Goal: Information Seeking & Learning: Compare options

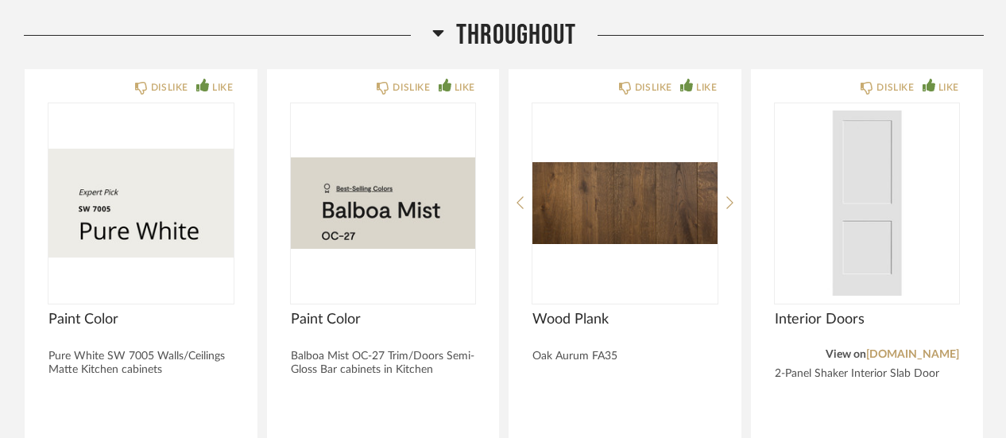
scroll to position [893, 0]
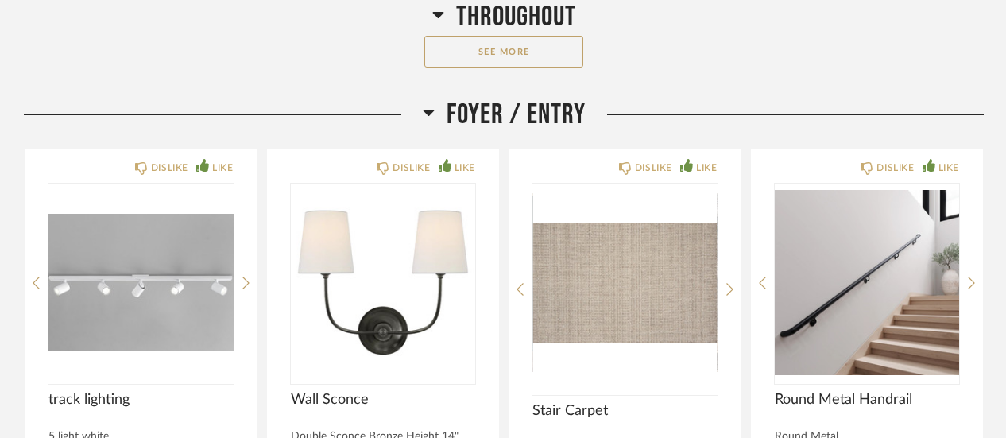
scroll to position [1487, 0]
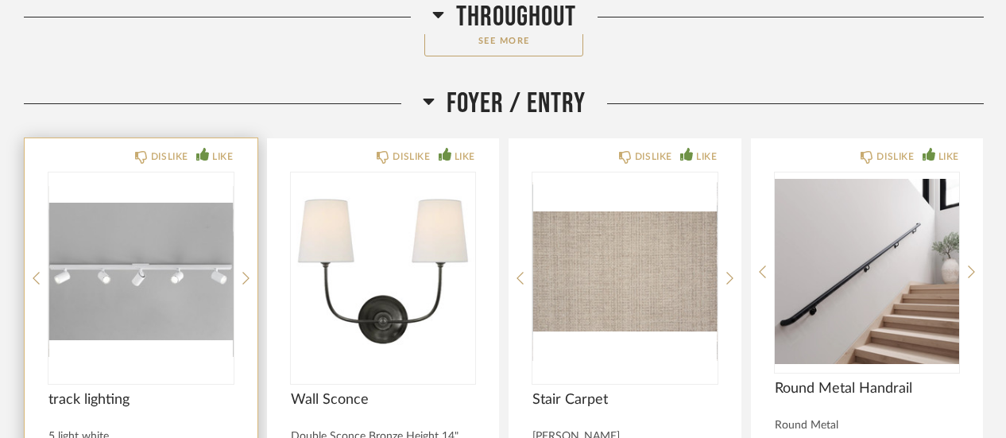
click at [118, 301] on img "0" at bounding box center [140, 271] width 185 height 199
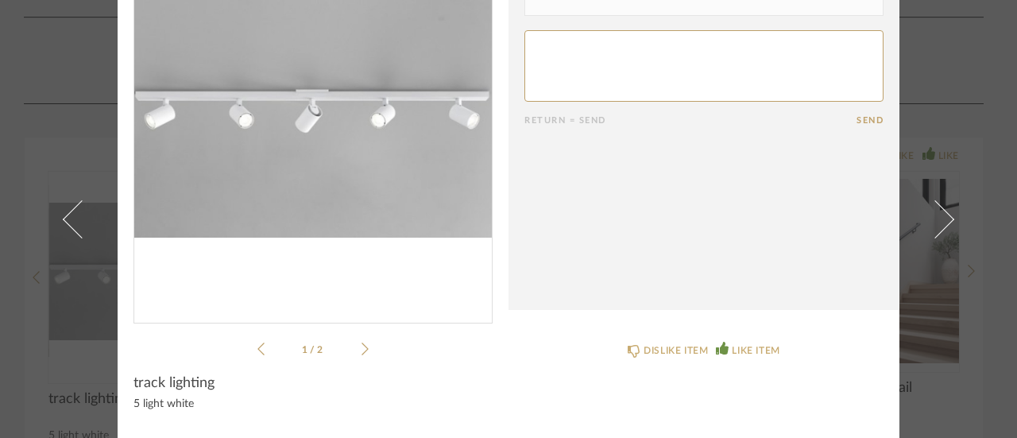
scroll to position [0, 0]
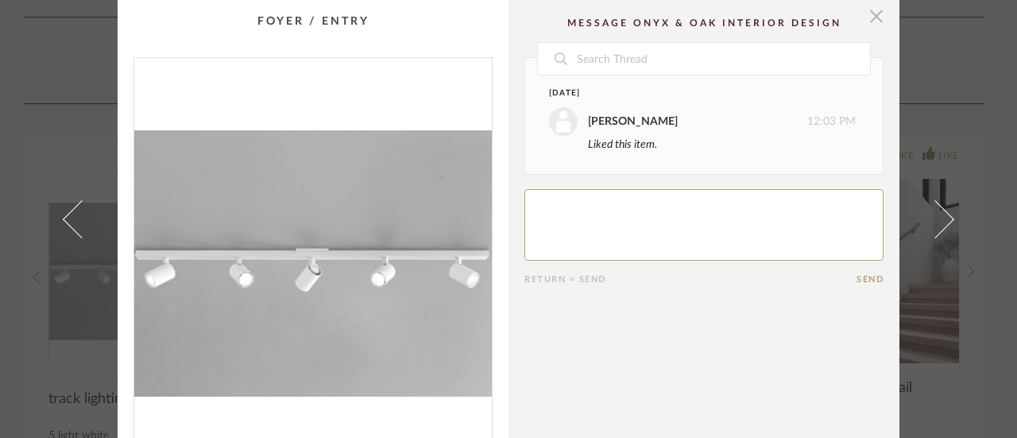
click at [872, 17] on span "button" at bounding box center [877, 16] width 32 height 32
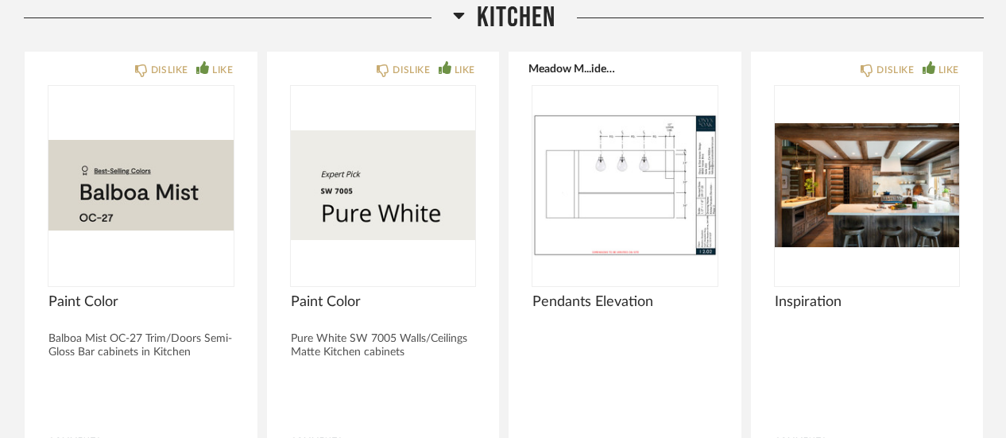
scroll to position [2901, 0]
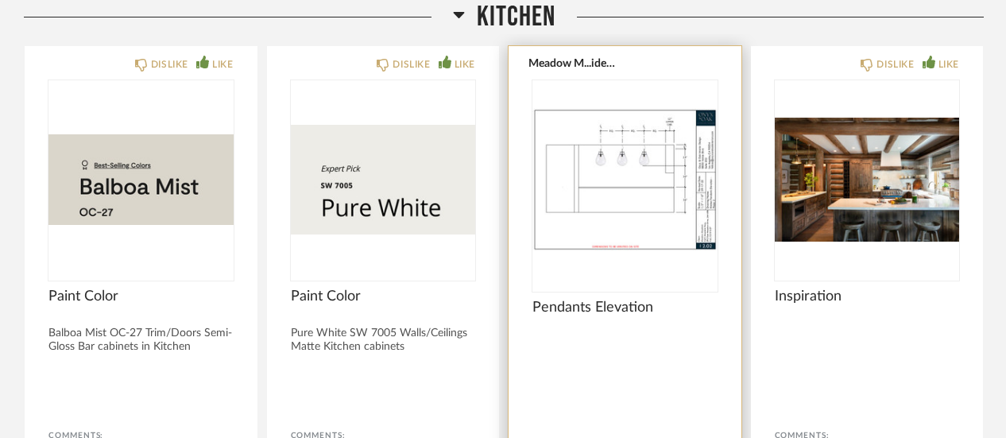
click at [627, 183] on img "0" at bounding box center [625, 179] width 185 height 199
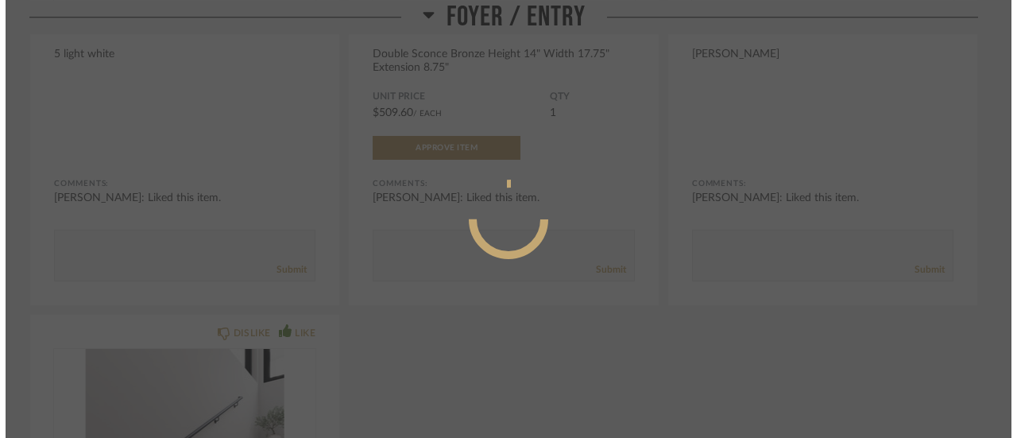
scroll to position [0, 0]
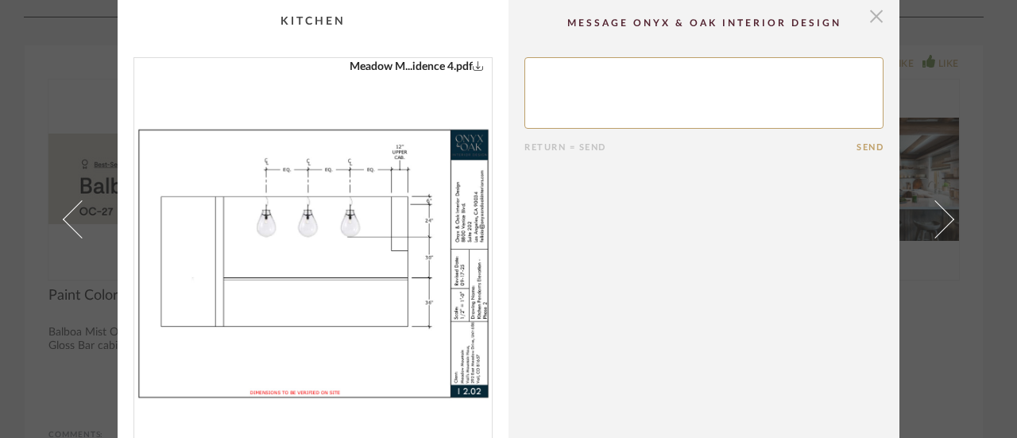
click at [871, 22] on span "button" at bounding box center [877, 16] width 32 height 32
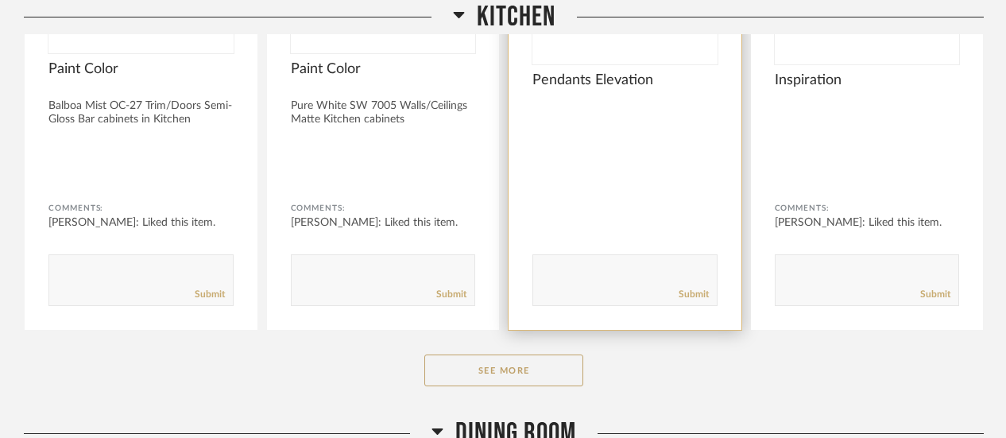
scroll to position [3129, 0]
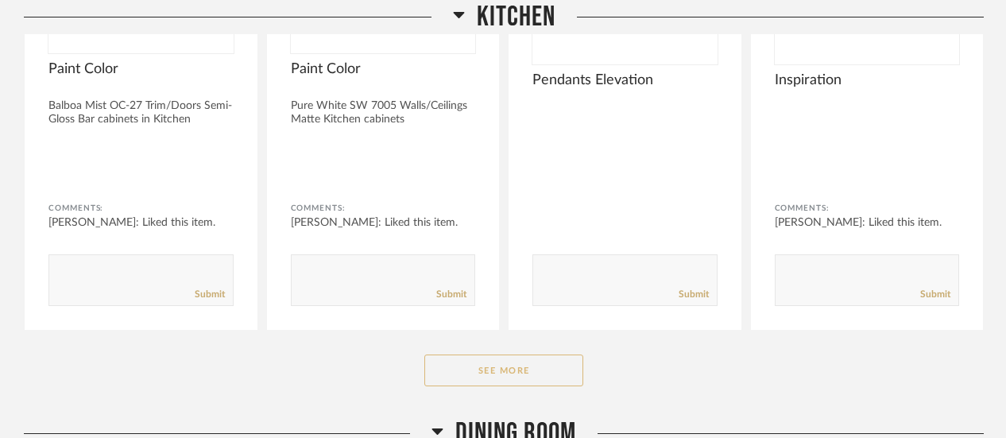
click at [513, 355] on button "See More" at bounding box center [503, 371] width 159 height 32
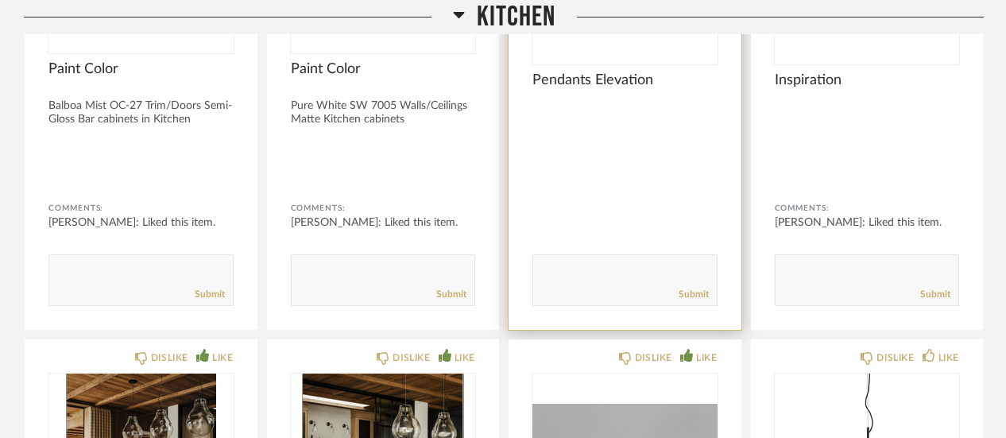
scroll to position [3340, 0]
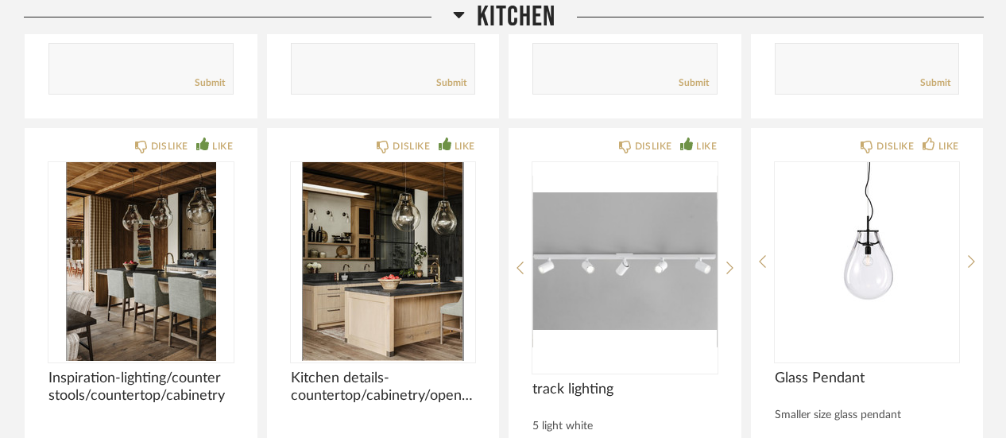
click at [502, 107] on div "DISLIKE LIKE Paint Color Balboa Mist OC-27 Trim/Doors Semi-Gloss Bar cabinets i…" at bounding box center [504, 376] width 960 height 1538
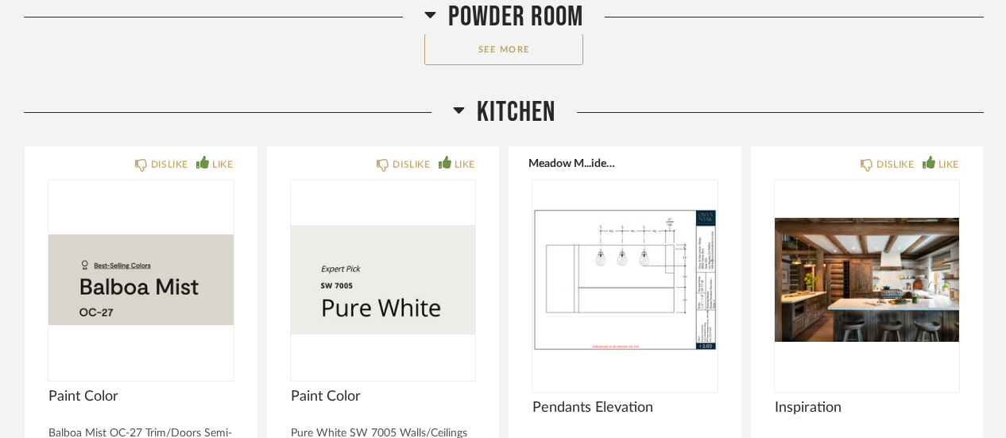
scroll to position [2801, 0]
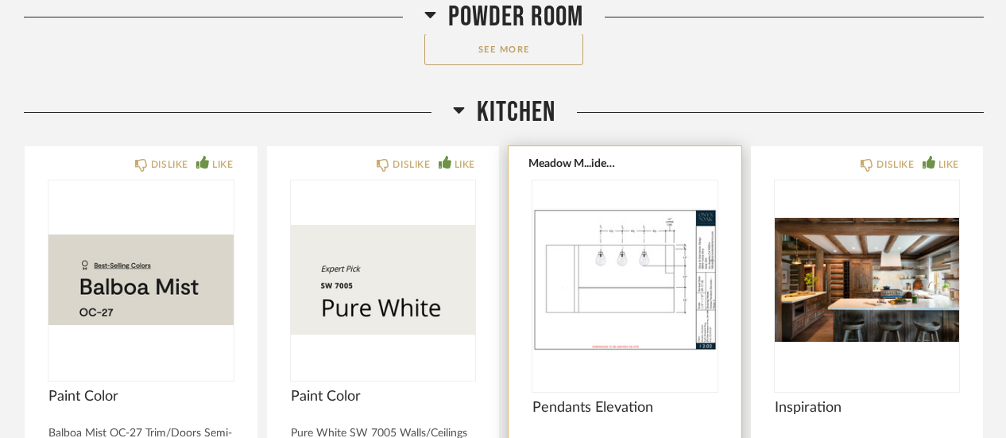
click at [640, 224] on img "0" at bounding box center [625, 279] width 185 height 199
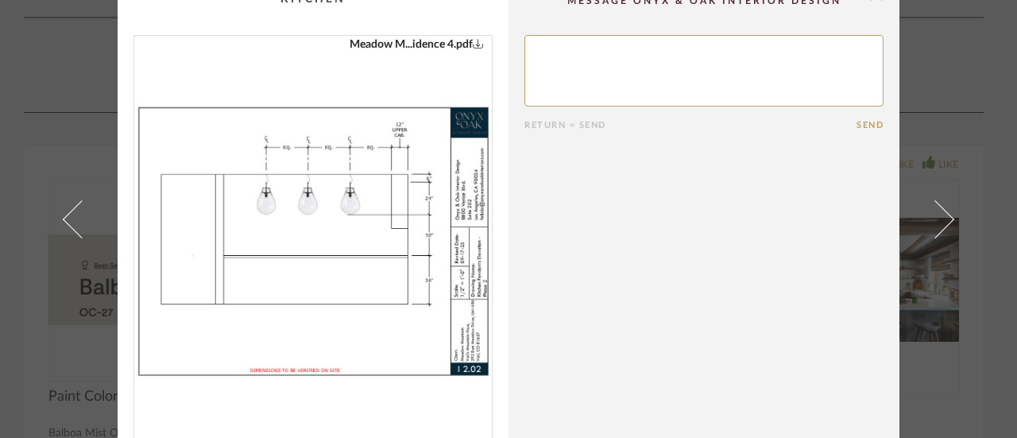
scroll to position [8, 0]
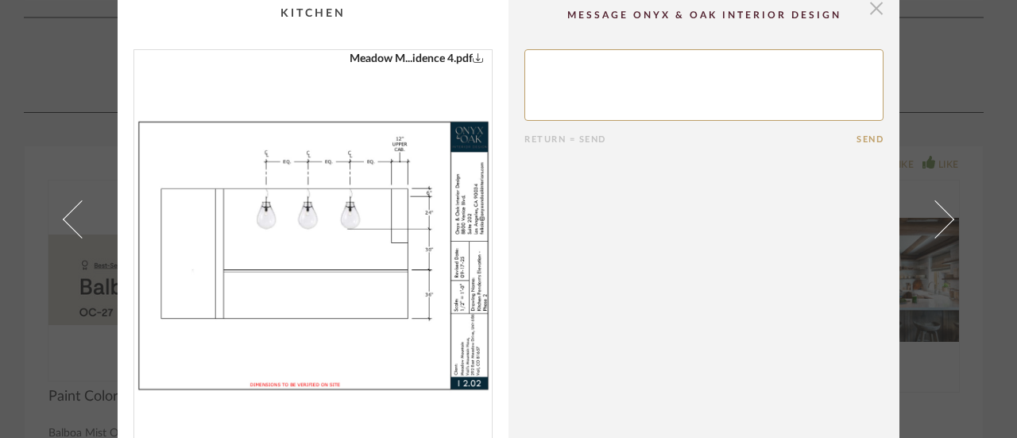
click at [871, 12] on span "button" at bounding box center [877, 8] width 32 height 32
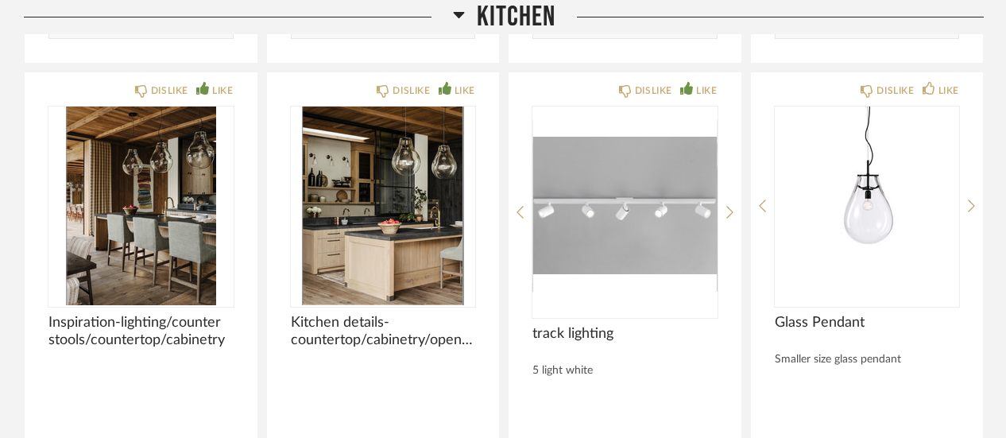
scroll to position [3425, 0]
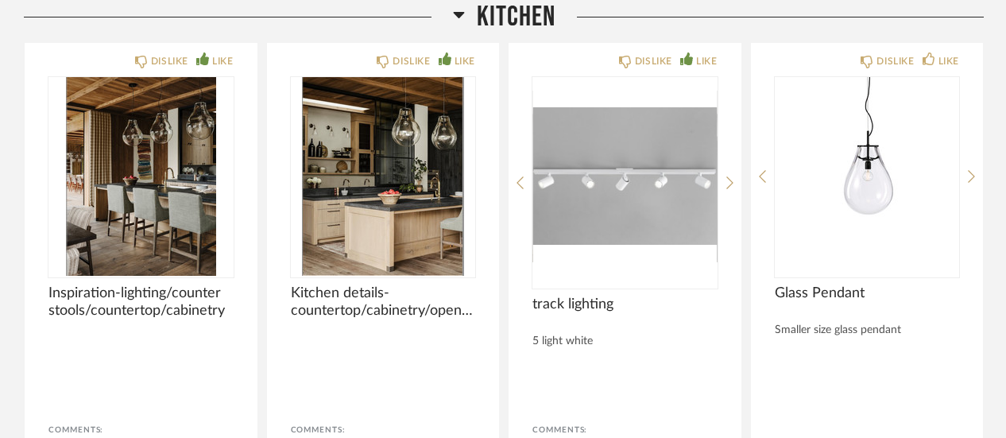
drag, startPoint x: 504, startPoint y: 103, endPoint x: 504, endPoint y: 86, distance: 16.7
click at [504, 86] on div "DISLIKE LIKE Paint Color Balboa Mist OC-27 Trim/Doors Semi-Gloss Bar cabinets i…" at bounding box center [504, 291] width 960 height 1538
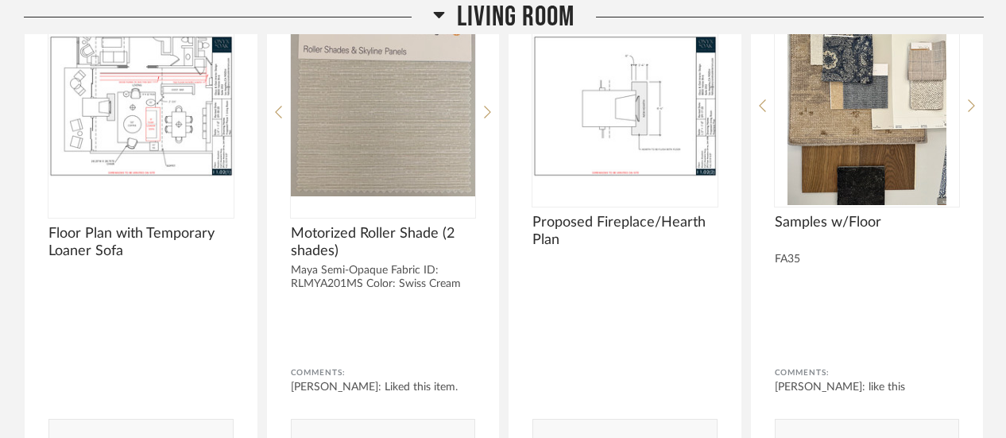
scroll to position [5298, 0]
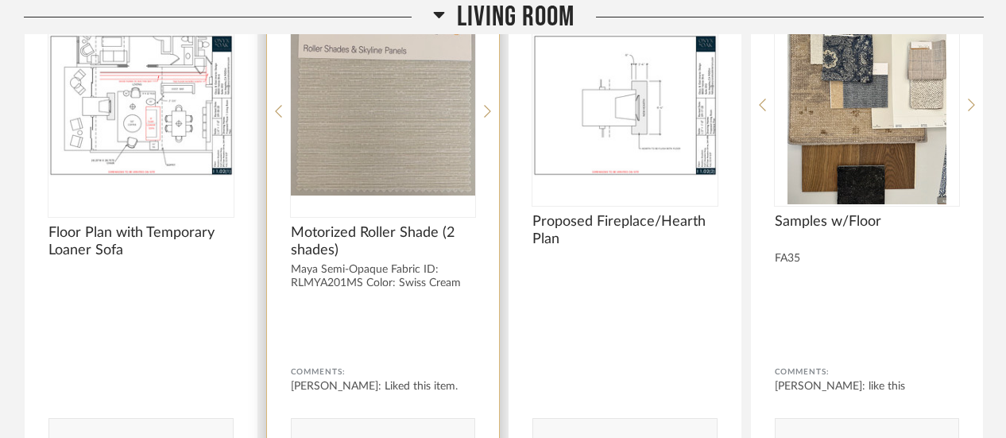
click at [408, 121] on img "0" at bounding box center [383, 105] width 185 height 199
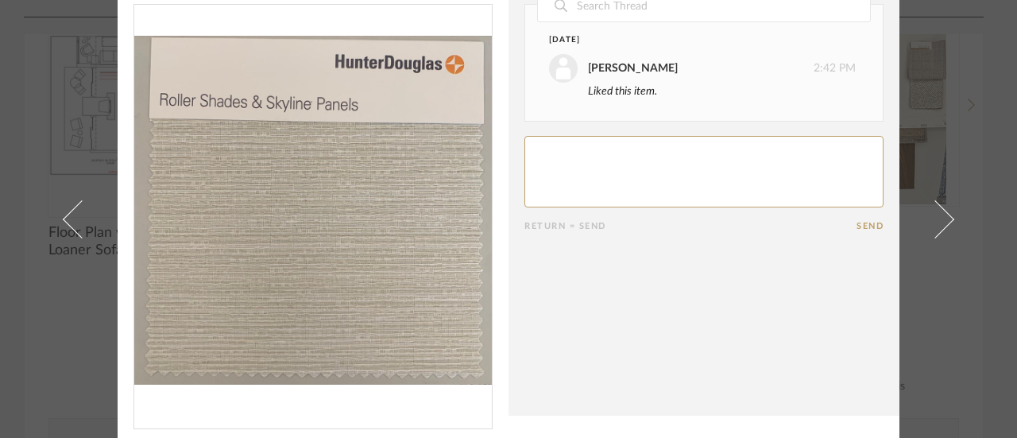
scroll to position [0, 0]
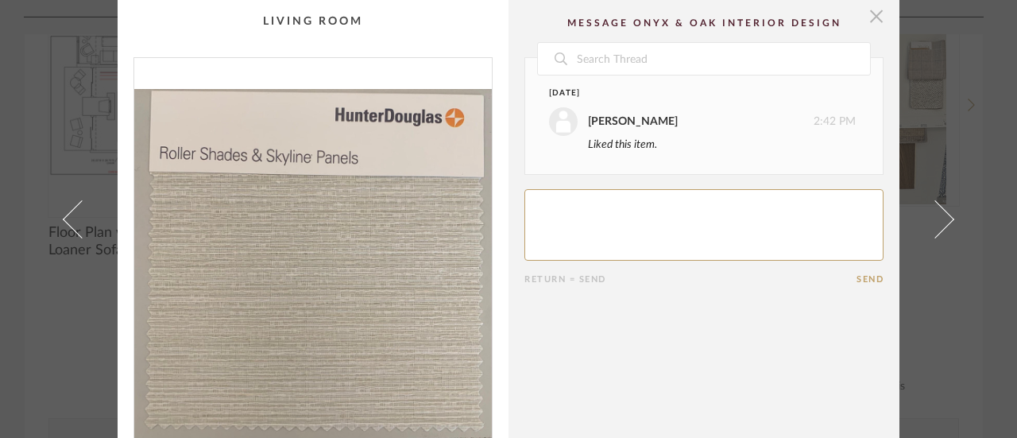
click at [872, 16] on span "button" at bounding box center [877, 16] width 32 height 32
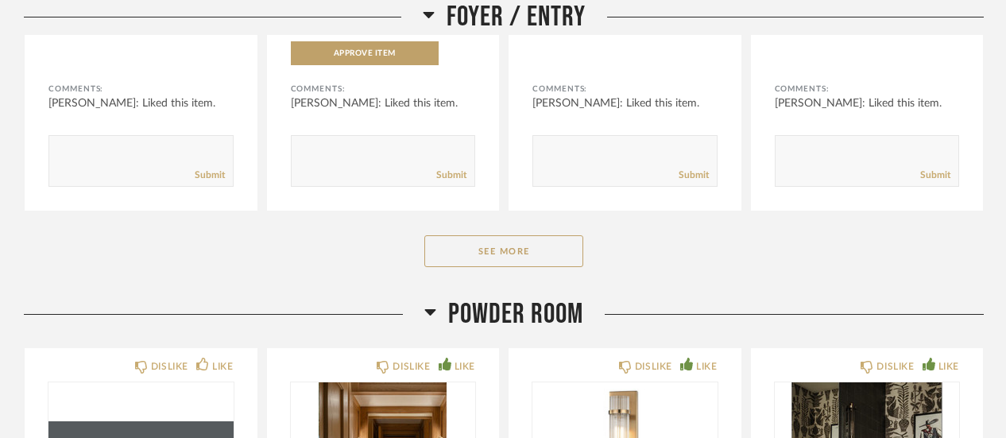
scroll to position [1967, 0]
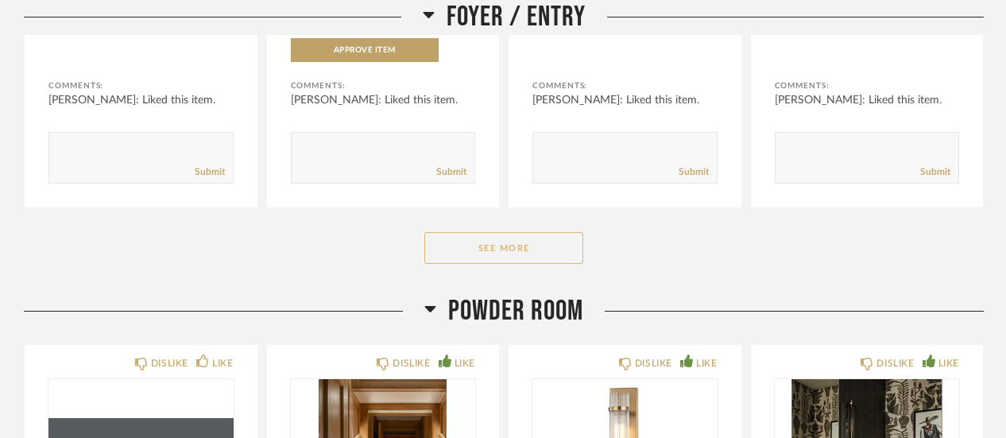
click at [506, 232] on button "See More" at bounding box center [503, 248] width 159 height 32
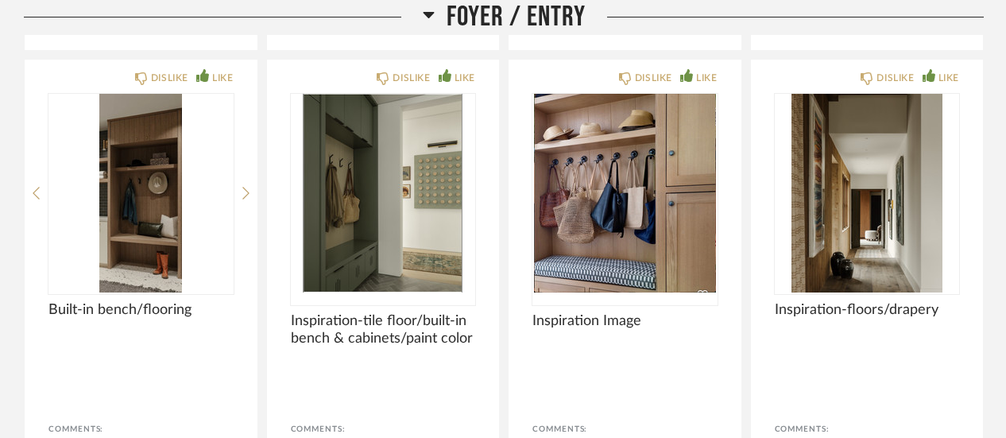
scroll to position [2668, 0]
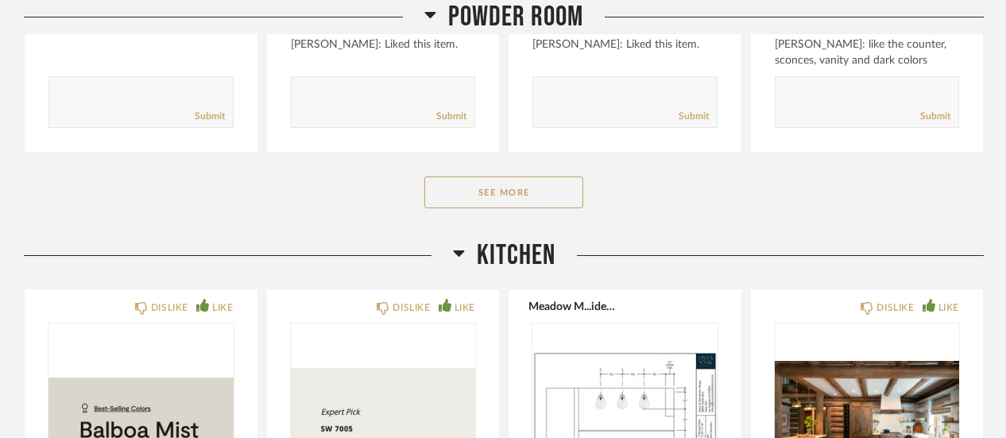
scroll to position [4192, 0]
click at [501, 176] on button "See More" at bounding box center [503, 192] width 159 height 32
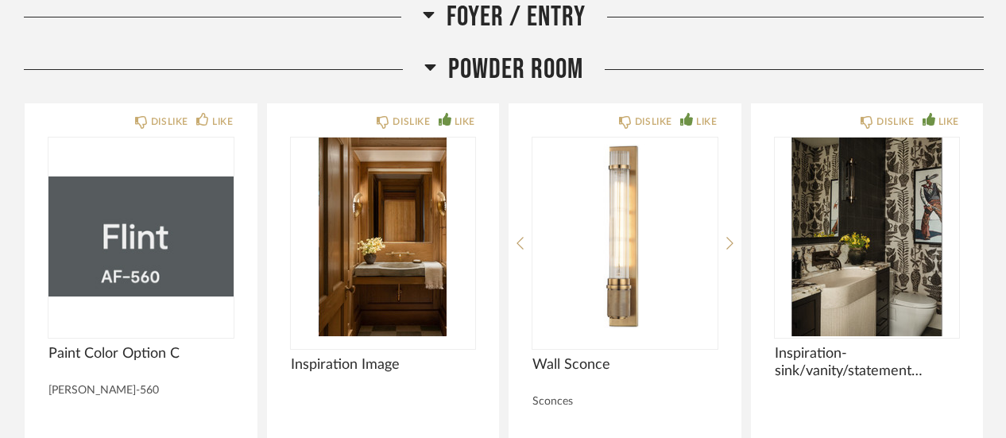
scroll to position [3732, 0]
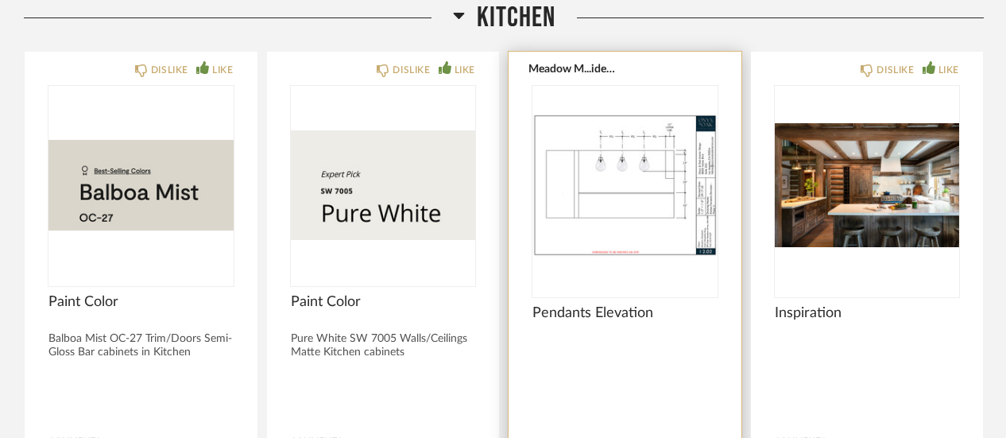
scroll to position [4935, 0]
click at [633, 132] on img "0" at bounding box center [625, 186] width 185 height 199
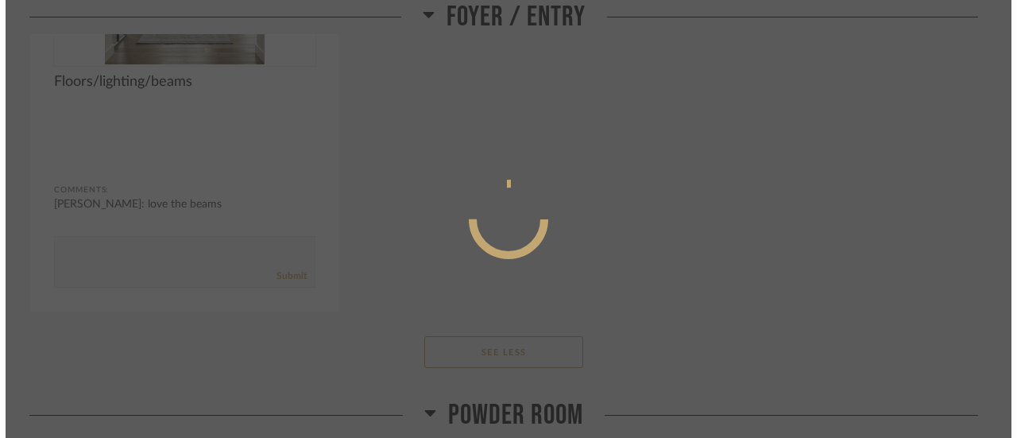
scroll to position [0, 0]
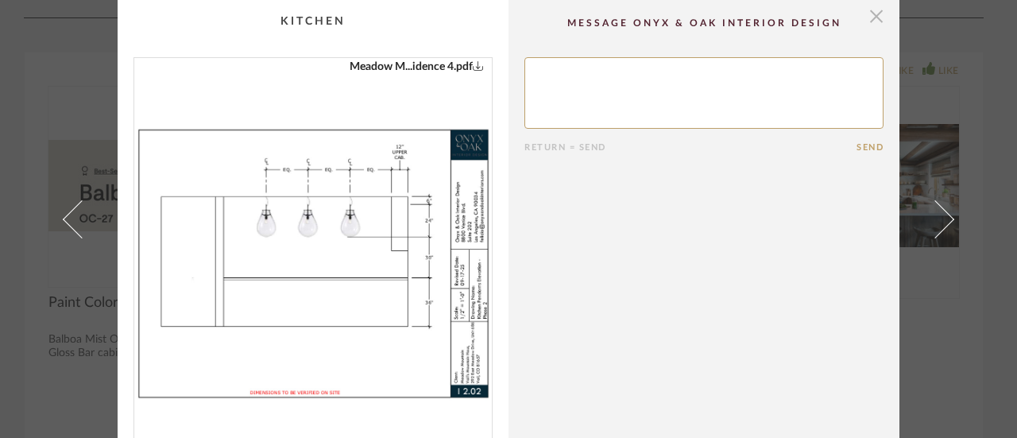
click at [873, 18] on span "button" at bounding box center [877, 16] width 32 height 32
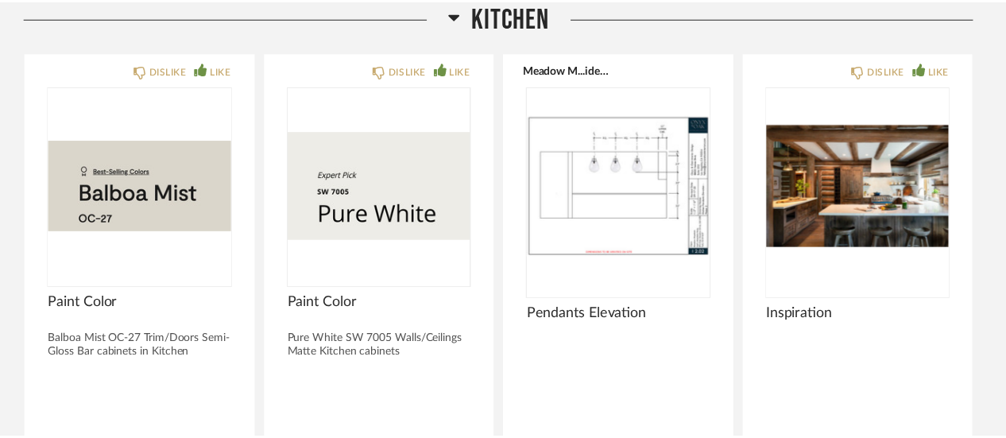
scroll to position [4935, 0]
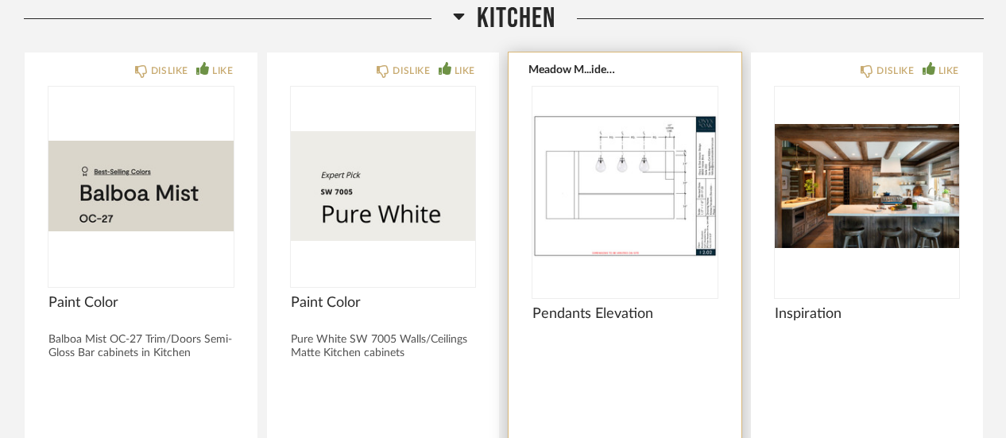
click at [636, 173] on img "0" at bounding box center [625, 186] width 185 height 199
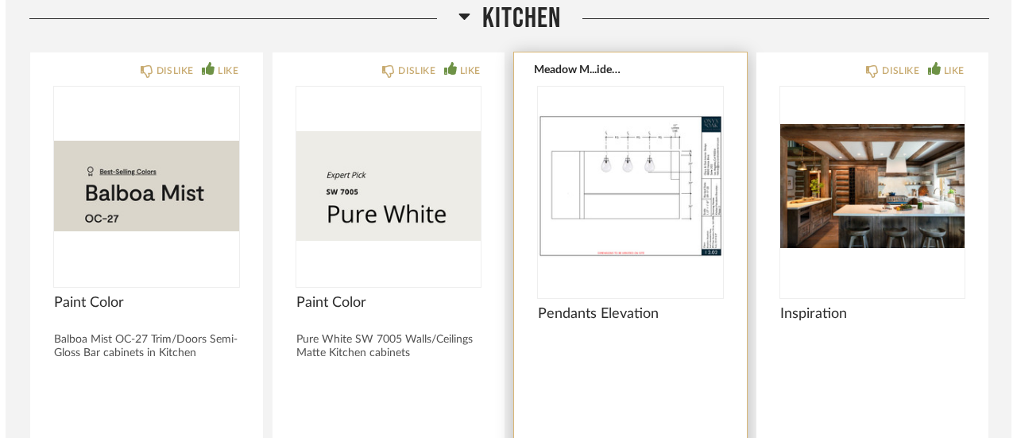
scroll to position [0, 0]
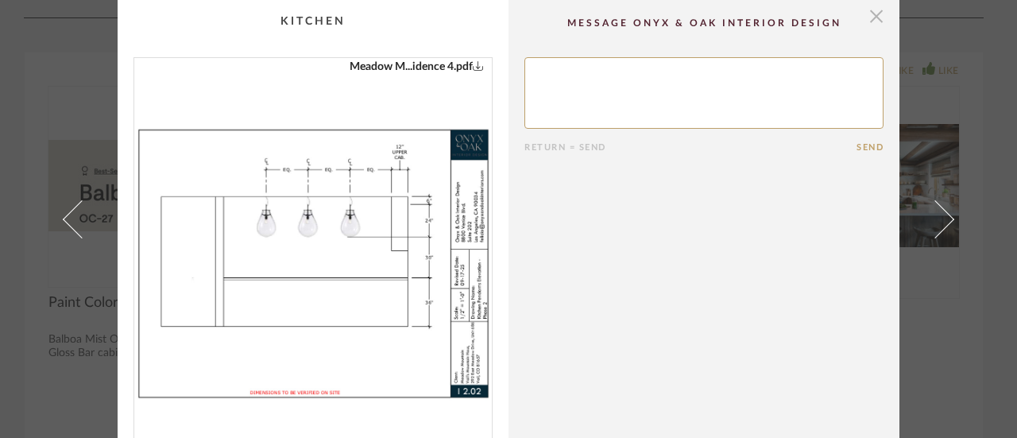
click at [870, 10] on span "button" at bounding box center [877, 16] width 32 height 32
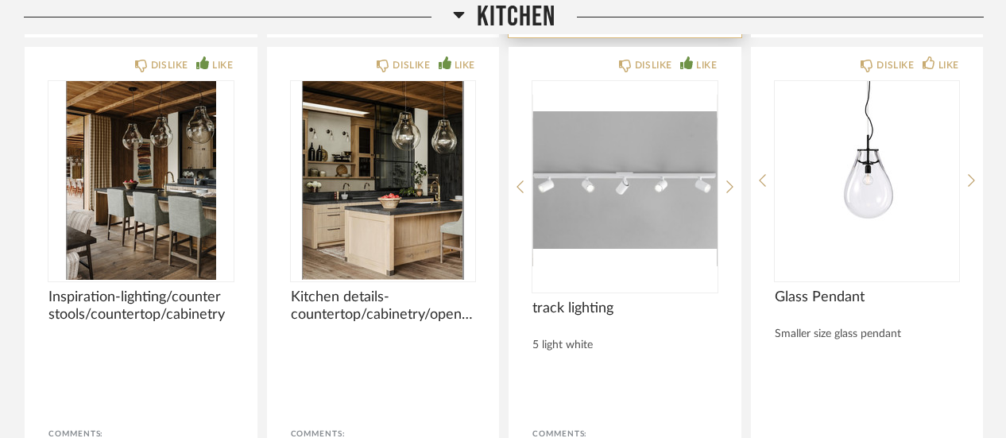
scroll to position [5462, 0]
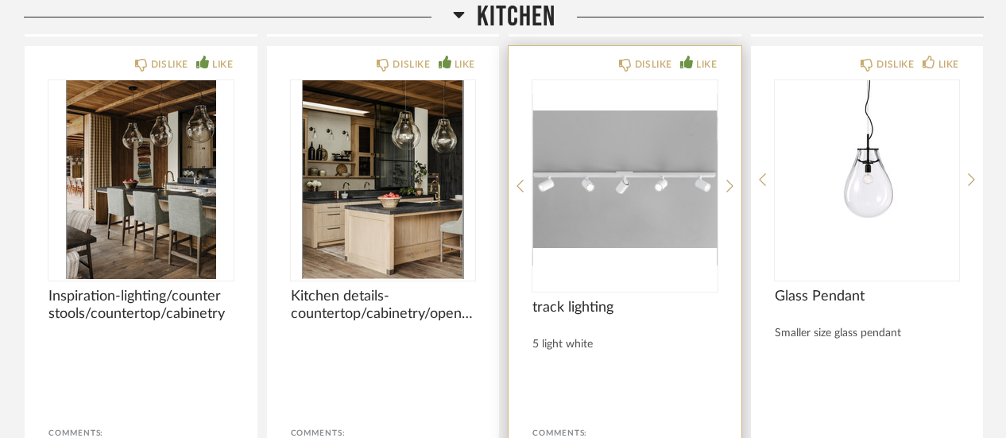
click at [626, 193] on img "0" at bounding box center [625, 179] width 185 height 199
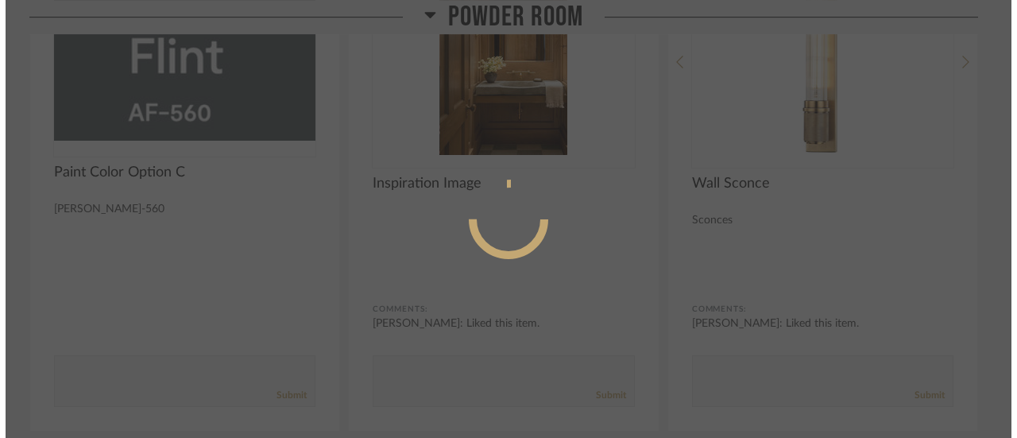
scroll to position [0, 0]
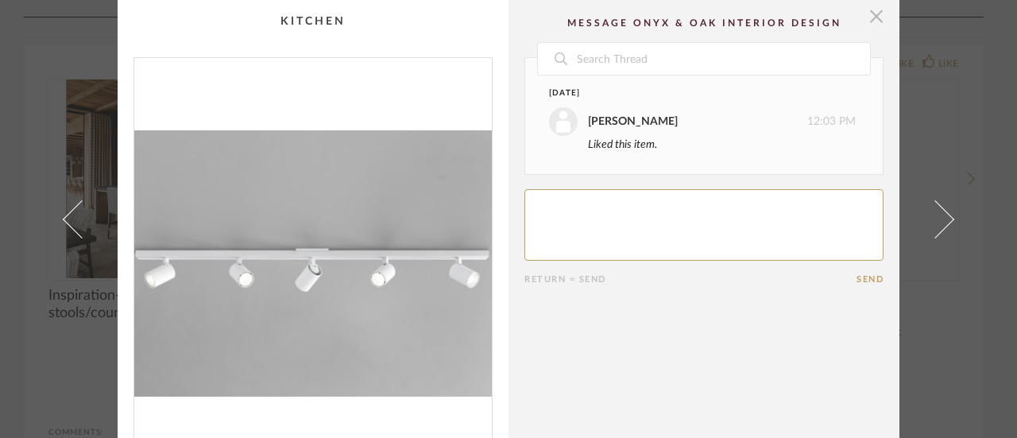
click at [874, 15] on span "button" at bounding box center [877, 16] width 32 height 32
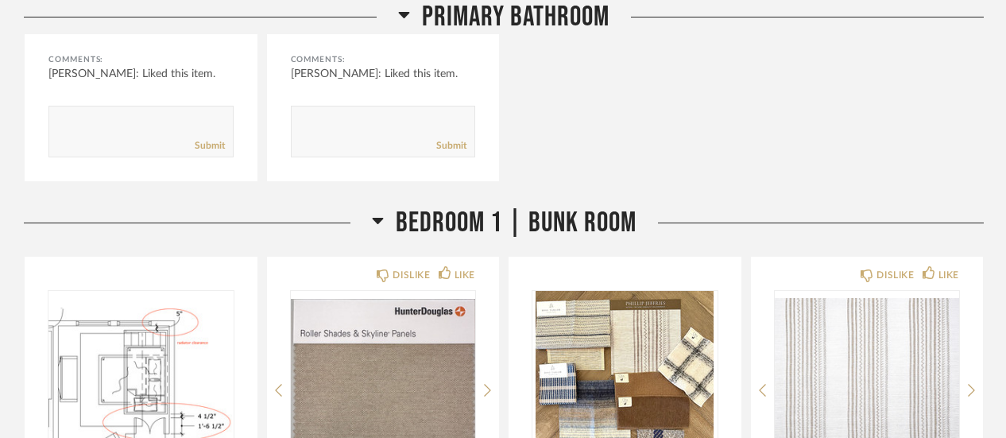
scroll to position [11428, 0]
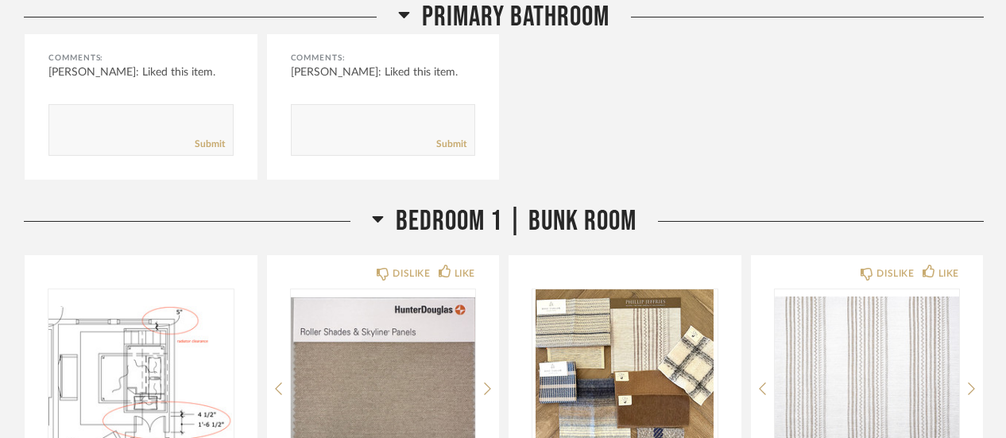
drag, startPoint x: 504, startPoint y: 85, endPoint x: 505, endPoint y: 48, distance: 36.6
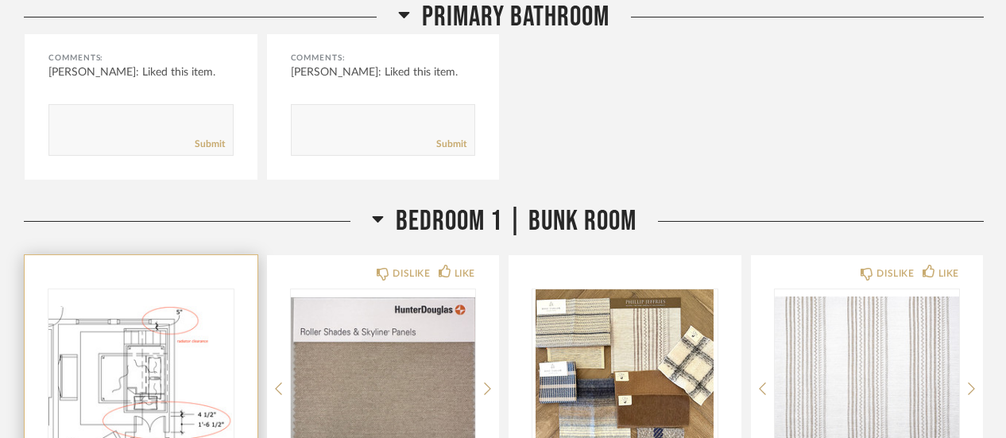
click at [114, 375] on img "0" at bounding box center [140, 388] width 185 height 199
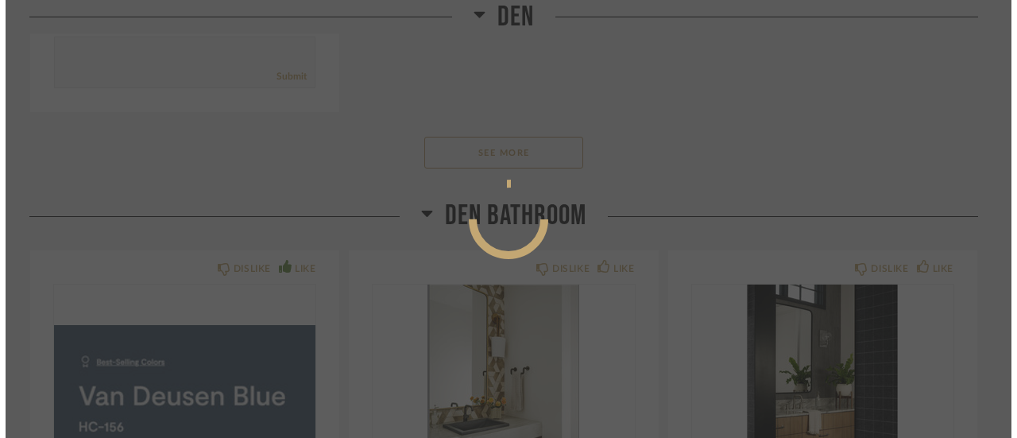
scroll to position [0, 0]
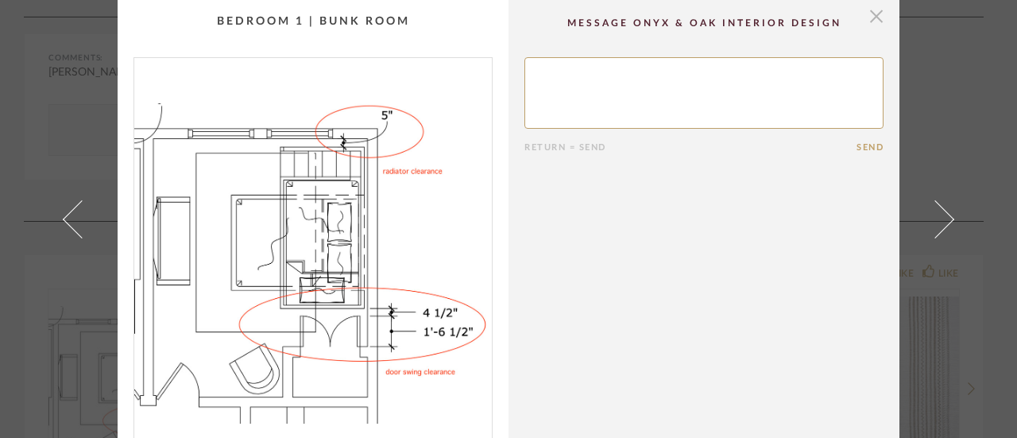
click at [870, 23] on span "button" at bounding box center [877, 16] width 32 height 32
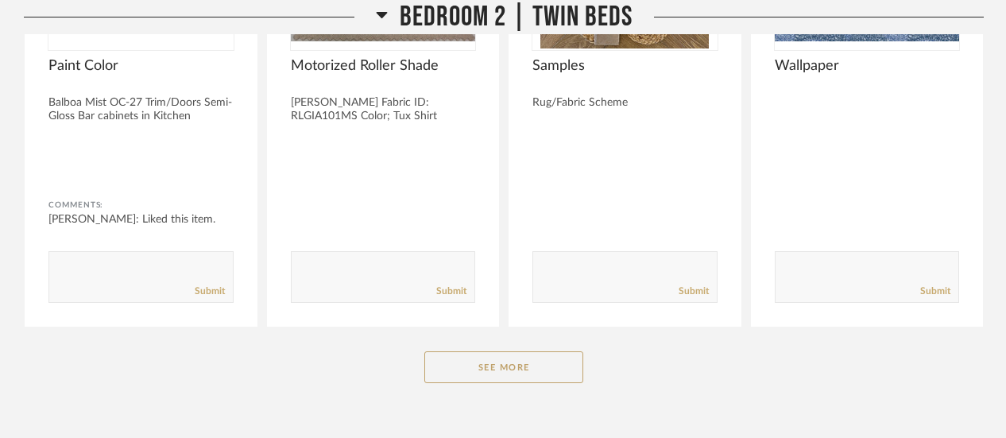
scroll to position [13188, 0]
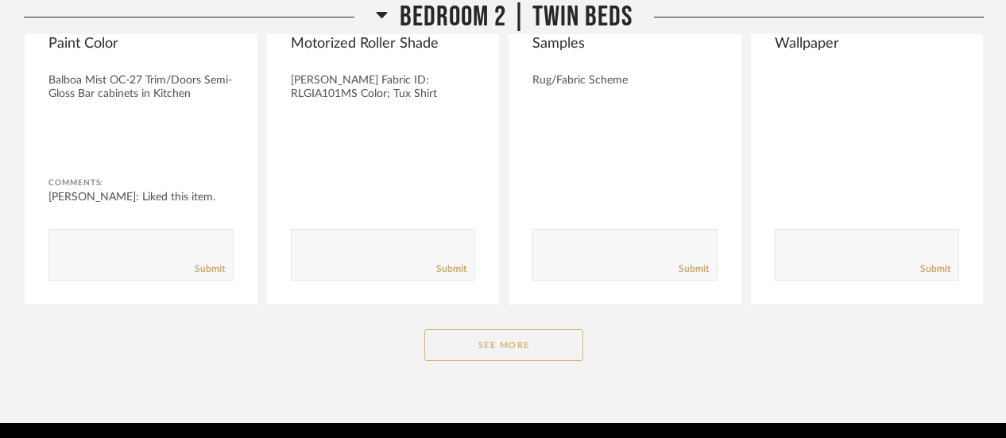
click at [503, 329] on button "See More" at bounding box center [503, 345] width 159 height 32
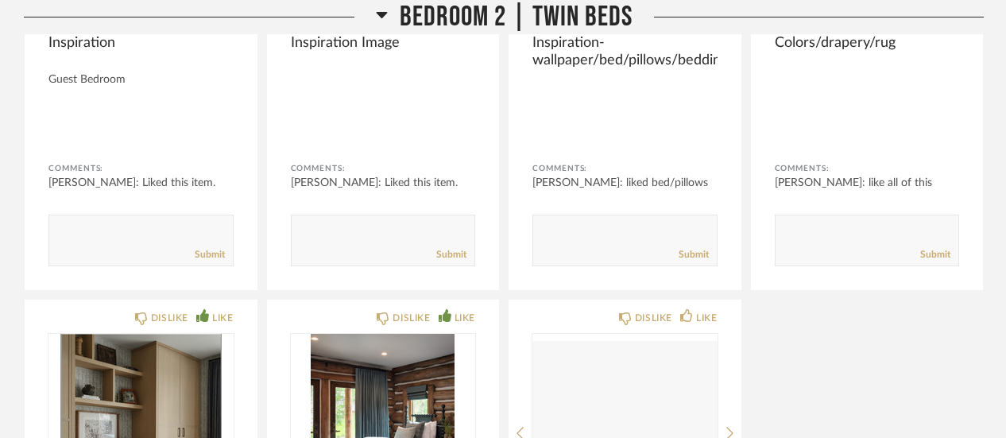
scroll to position [14884, 0]
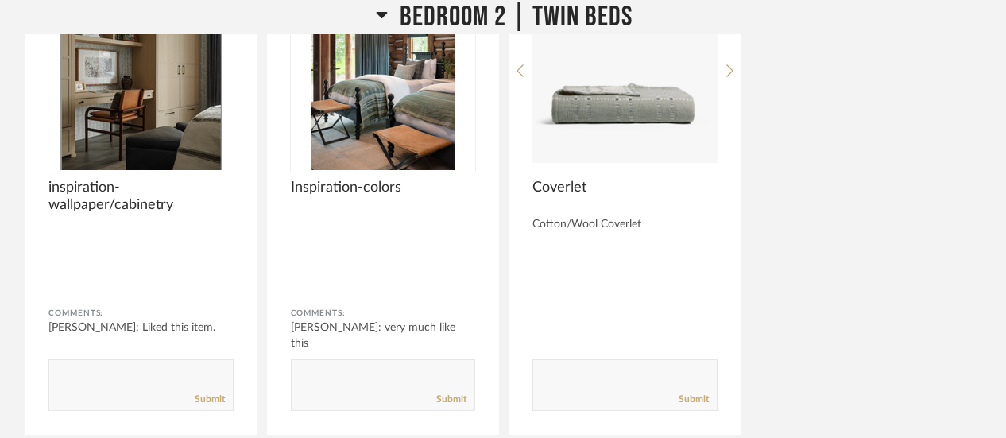
scroll to position [15269, 0]
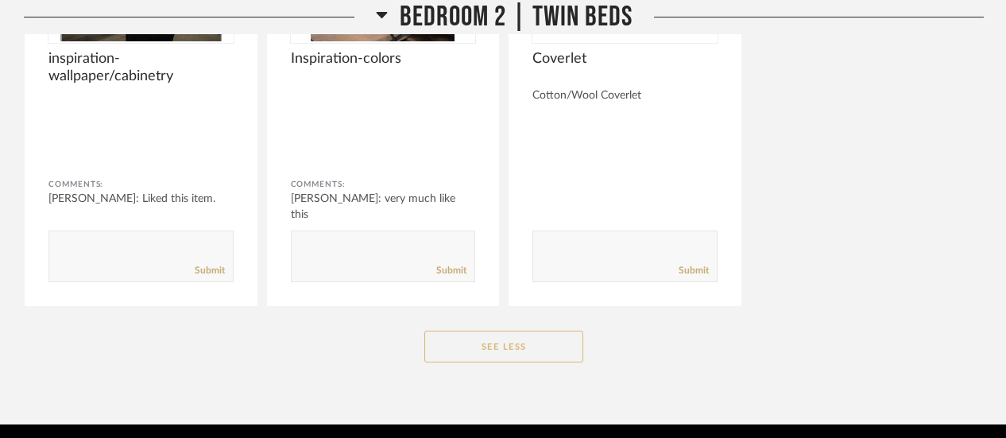
click at [509, 331] on button "See Less" at bounding box center [503, 347] width 159 height 32
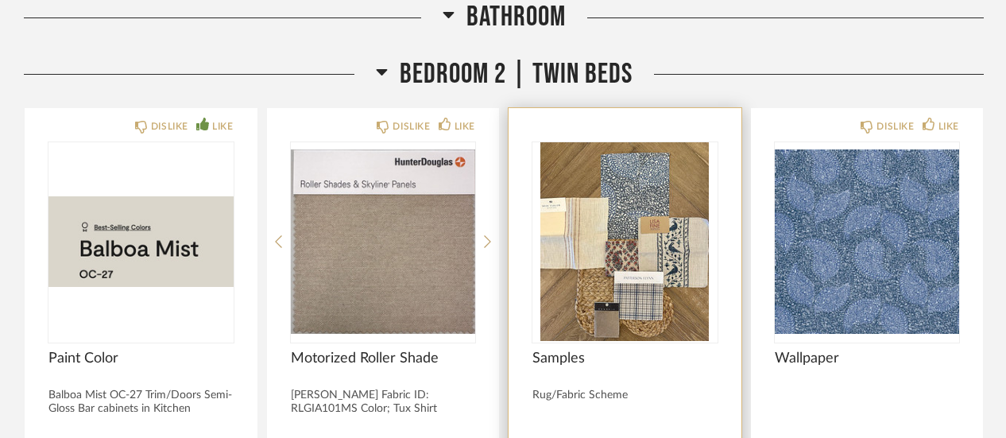
scroll to position [13188, 0]
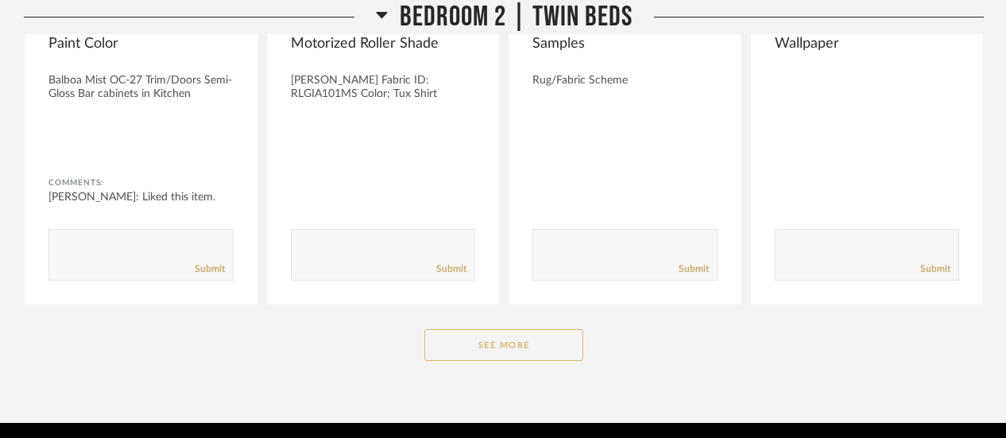
click at [499, 329] on button "See More" at bounding box center [503, 345] width 159 height 32
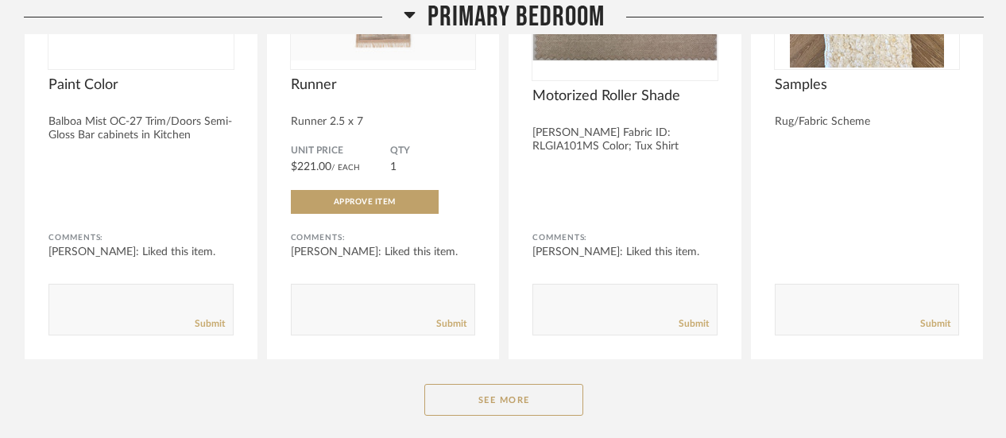
scroll to position [10709, 0]
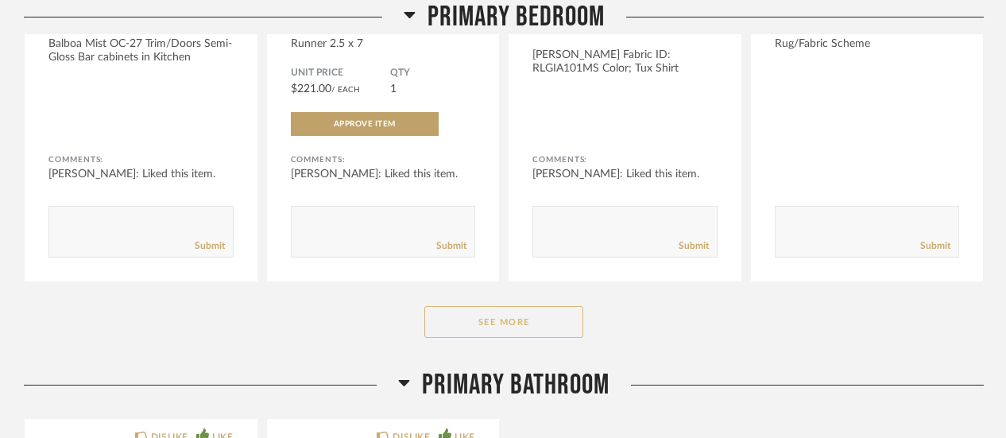
click at [523, 306] on button "See More" at bounding box center [503, 322] width 159 height 32
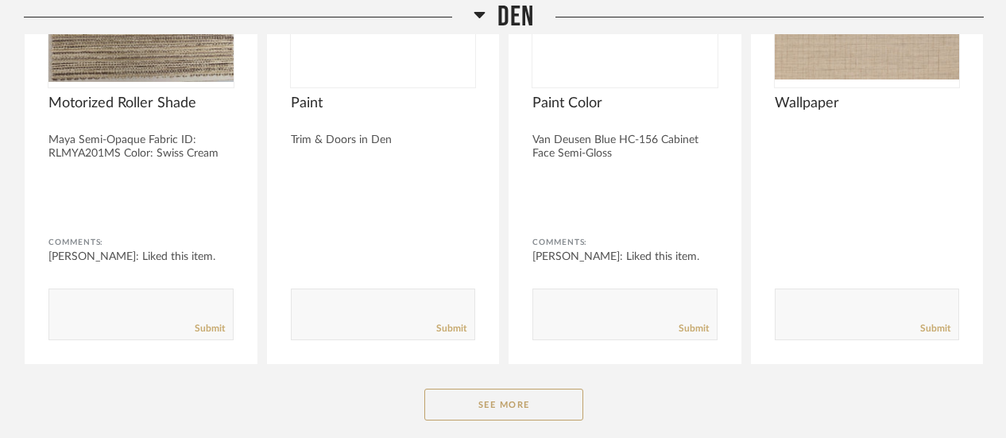
scroll to position [8202, 0]
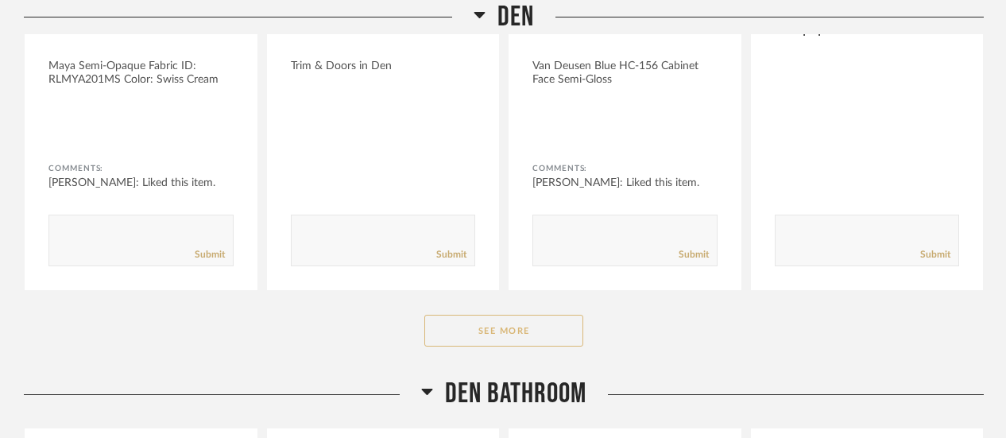
click at [502, 315] on button "See More" at bounding box center [503, 331] width 159 height 32
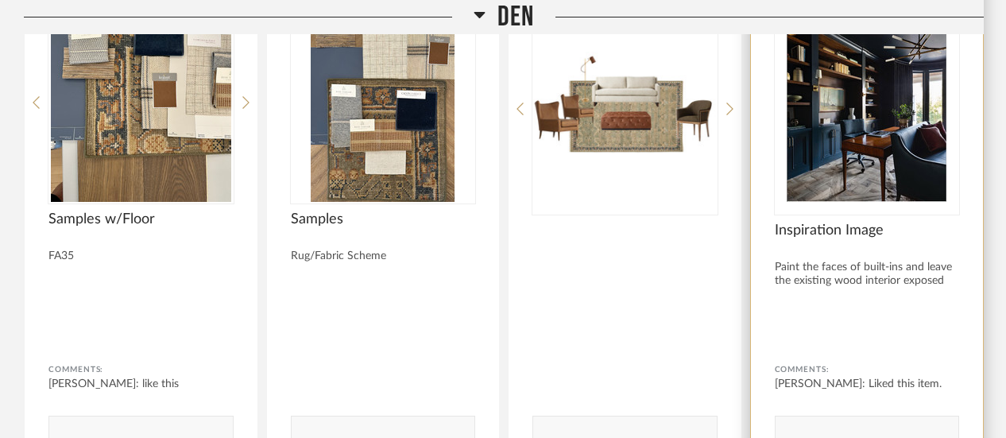
scroll to position [8535, 0]
